Goal: Task Accomplishment & Management: Manage account settings

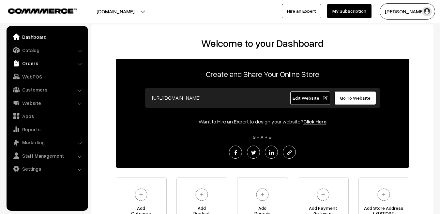
click at [31, 62] on link "Orders" at bounding box center [47, 63] width 78 height 12
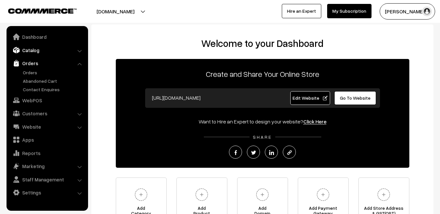
click at [36, 48] on link "Catalog" at bounding box center [47, 50] width 78 height 12
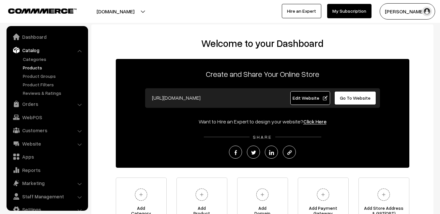
click at [35, 68] on link "Products" at bounding box center [53, 67] width 65 height 7
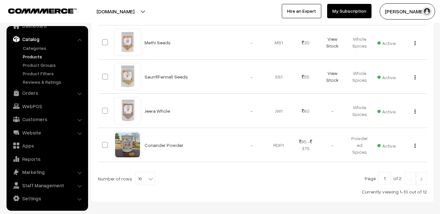
scroll to position [356, 0]
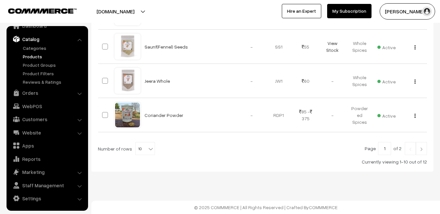
click at [419, 149] on img at bounding box center [421, 149] width 6 height 4
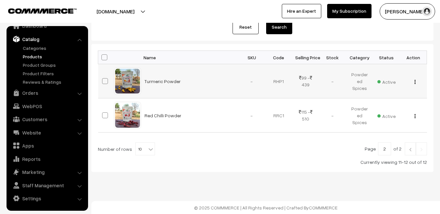
scroll to position [82, 0]
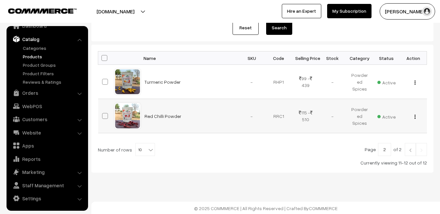
click at [414, 118] on img "button" at bounding box center [414, 117] width 1 height 4
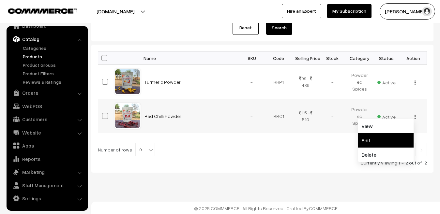
click at [373, 142] on link "Edit" at bounding box center [385, 140] width 55 height 14
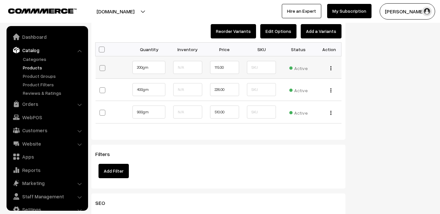
scroll to position [11, 0]
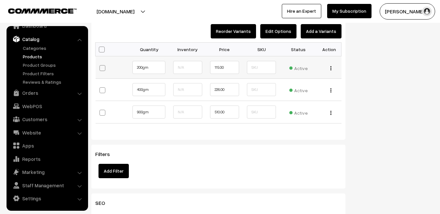
type input "0"
click at [185, 91] on input "text" at bounding box center [187, 89] width 29 height 13
type input "0"
click at [185, 114] on input "text" at bounding box center [187, 112] width 29 height 13
type input "0"
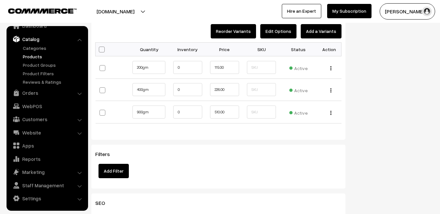
click at [223, 138] on div "Variants Reorder Variants Edit Options Add a Variants Bulk Options Make all Act…" at bounding box center [218, 72] width 254 height 135
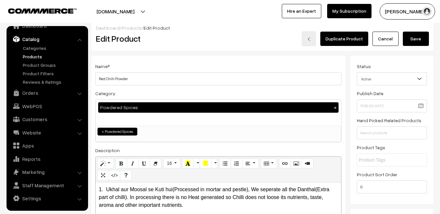
scroll to position [0, 0]
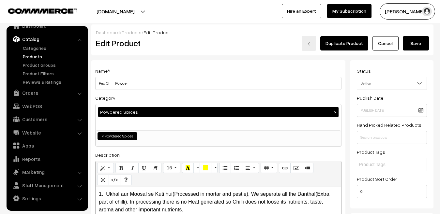
click at [414, 49] on button "Save" at bounding box center [416, 43] width 26 height 14
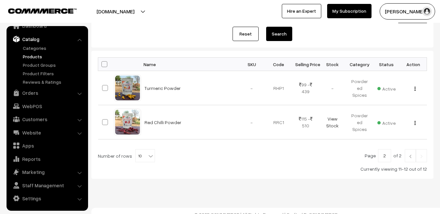
scroll to position [82, 0]
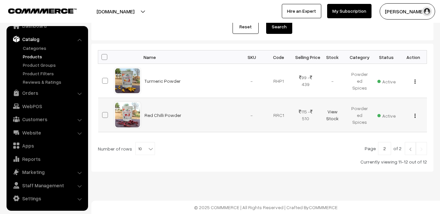
click at [333, 115] on td "View Stock" at bounding box center [332, 115] width 27 height 34
click at [334, 119] on link "View Stock" at bounding box center [332, 115] width 12 height 12
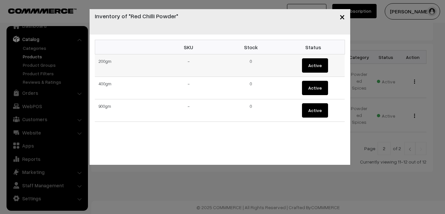
click at [313, 69] on button "Active" at bounding box center [315, 65] width 26 height 14
click at [251, 63] on td "0" at bounding box center [251, 65] width 63 height 22
click at [341, 19] on span "×" at bounding box center [343, 16] width 6 height 12
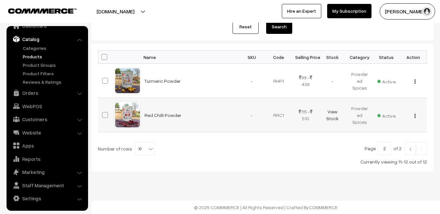
click at [415, 118] on img "button" at bounding box center [414, 116] width 1 height 4
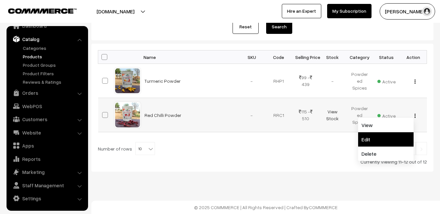
click at [381, 137] on link "Edit" at bounding box center [385, 139] width 55 height 14
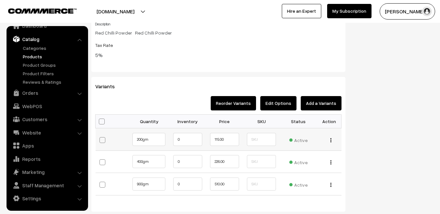
scroll to position [585, 0]
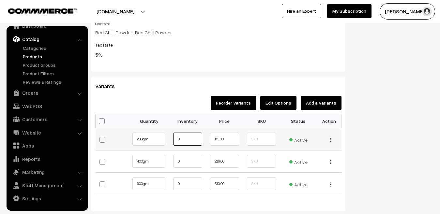
click at [184, 139] on input "0" at bounding box center [187, 139] width 29 height 13
type input "1"
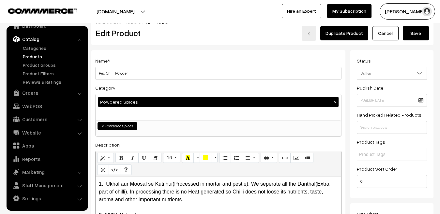
scroll to position [0, 0]
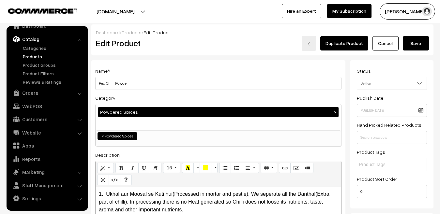
click at [416, 46] on button "Save" at bounding box center [416, 43] width 26 height 14
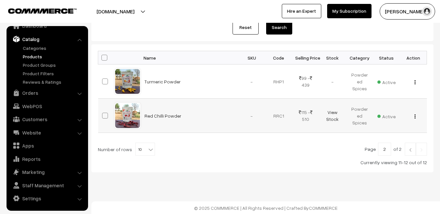
scroll to position [82, 0]
click at [414, 118] on img "button" at bounding box center [414, 117] width 1 height 4
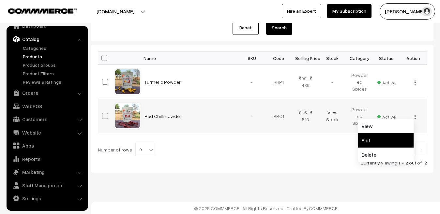
click at [369, 139] on link "Edit" at bounding box center [385, 140] width 55 height 14
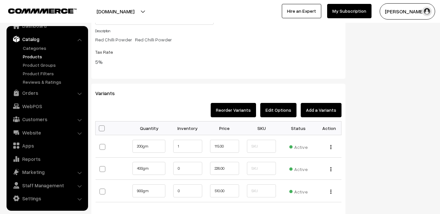
scroll to position [599, 0]
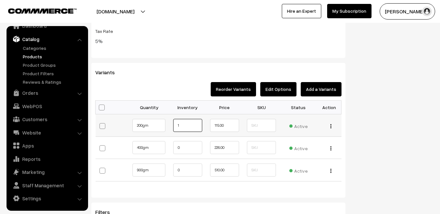
click at [186, 126] on input "1" at bounding box center [187, 125] width 29 height 13
type input "0"
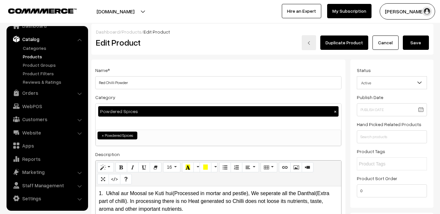
scroll to position [0, 0]
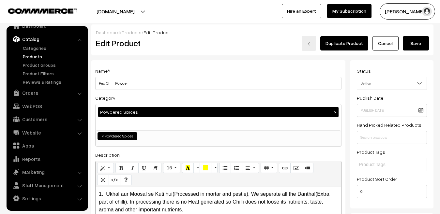
click at [414, 47] on button "Save" at bounding box center [416, 43] width 26 height 14
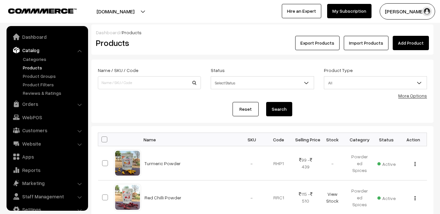
scroll to position [11, 0]
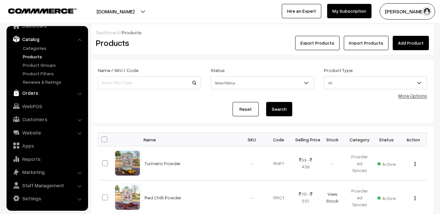
click at [29, 95] on link "Orders" at bounding box center [47, 93] width 78 height 12
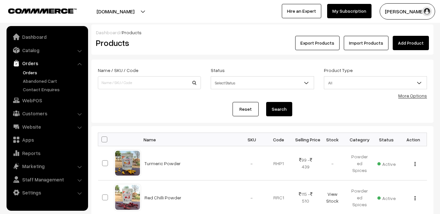
click at [31, 73] on link "Orders" at bounding box center [53, 72] width 65 height 7
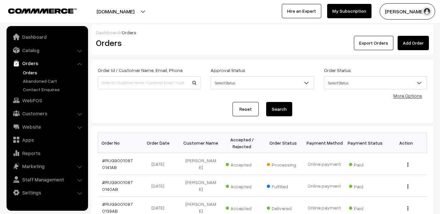
click at [31, 73] on link "Orders" at bounding box center [53, 72] width 65 height 7
